Goal: Answer question/provide support

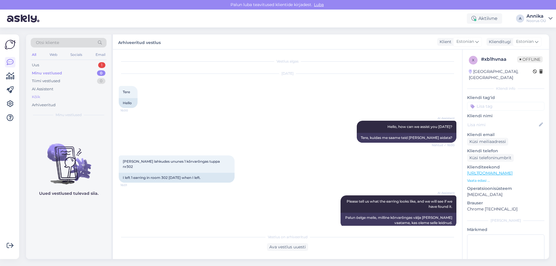
scroll to position [129, 0]
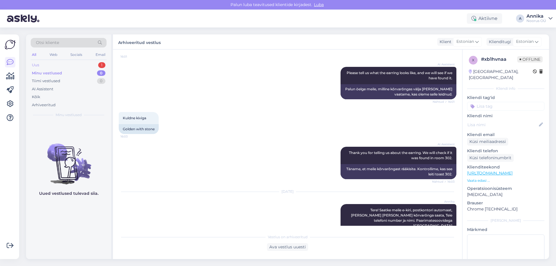
click at [83, 63] on div "Uus 1" at bounding box center [69, 65] width 76 height 8
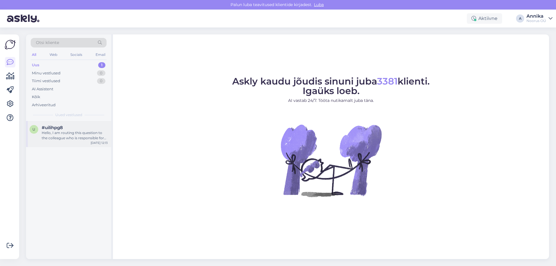
click at [77, 132] on div "Hello, I am routing this question to the colleague who is responsible for this …" at bounding box center [75, 135] width 66 height 10
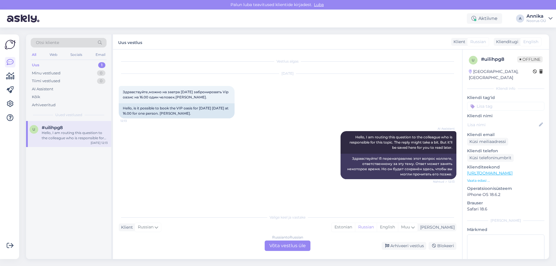
click at [281, 245] on div "Russian to Russian Võta vestlus üle" at bounding box center [288, 246] width 46 height 10
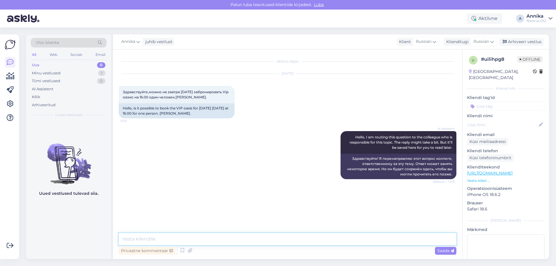
click at [257, 237] on textarea at bounding box center [288, 239] width 338 height 12
click at [124, 39] on span "Annika" at bounding box center [128, 42] width 14 height 6
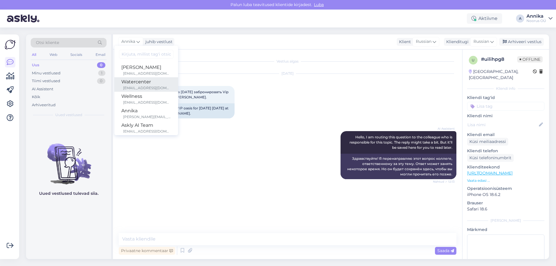
click at [149, 84] on div "Watercenter" at bounding box center [146, 81] width 50 height 7
